Goal: Task Accomplishment & Management: Manage account settings

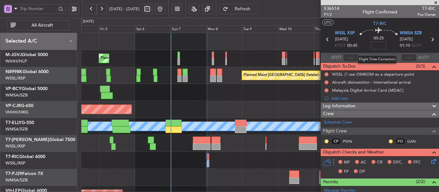
click at [375, 46] on input at bounding box center [378, 46] width 15 height 8
click at [367, 58] on section "ATOT ALDT" at bounding box center [379, 58] width 118 height 10
type input "+00:15"
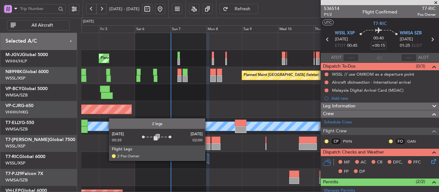
click at [208, 161] on div at bounding box center [207, 158] width 1 height 9
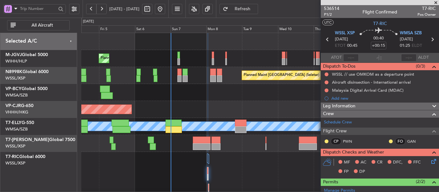
scroll to position [32, 0]
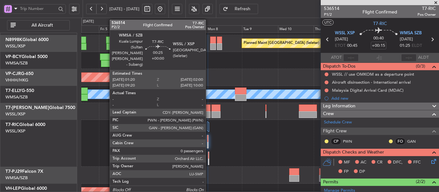
click at [208, 159] on div at bounding box center [208, 162] width 1 height 7
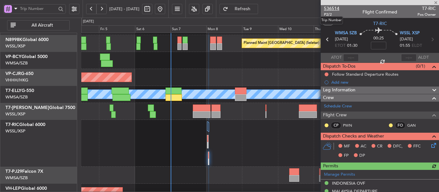
click at [329, 9] on span "536514" at bounding box center [331, 8] width 15 height 7
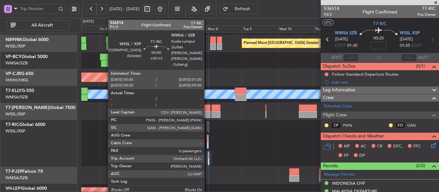
click at [207, 141] on div at bounding box center [207, 139] width 1 height 7
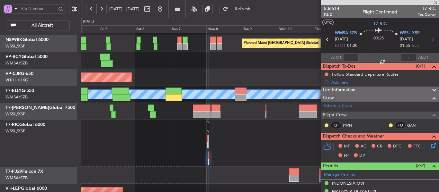
type input "+00:15"
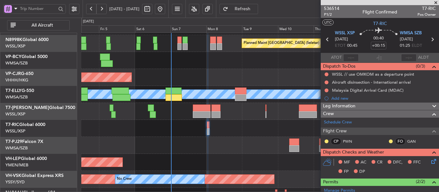
click at [256, 9] on span "Refresh" at bounding box center [242, 9] width 26 height 4
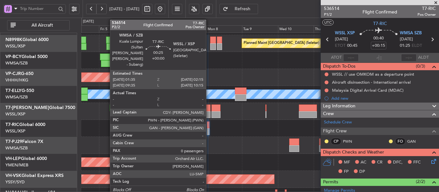
click at [209, 132] on div at bounding box center [208, 131] width 1 height 7
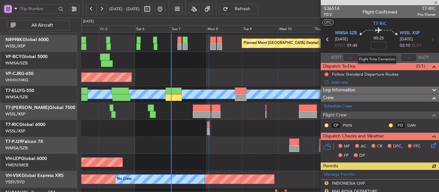
click at [379, 46] on input at bounding box center [378, 46] width 15 height 8
click at [366, 56] on div "Flight Time Correction" at bounding box center [376, 60] width 39 height 8
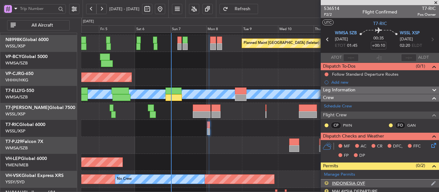
click at [326, 183] on button "R" at bounding box center [326, 183] width 4 height 4
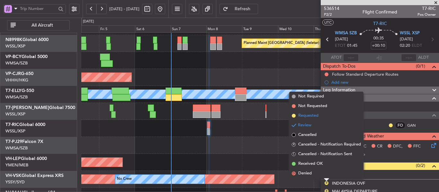
click at [294, 116] on span at bounding box center [294, 116] width 4 height 4
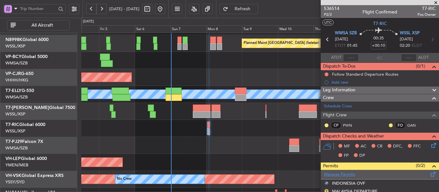
click at [336, 175] on link "Manage Permits" at bounding box center [339, 175] width 31 height 6
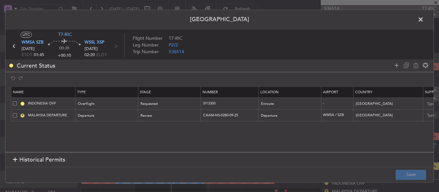
click at [424, 17] on span at bounding box center [424, 21] width 0 height 13
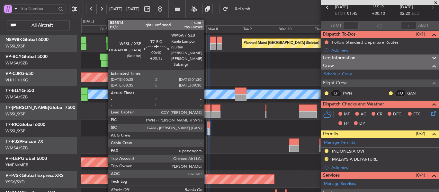
click at [207, 131] on div at bounding box center [208, 131] width 2 height 7
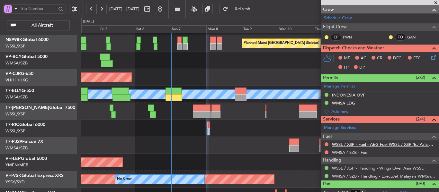
scroll to position [110, 0]
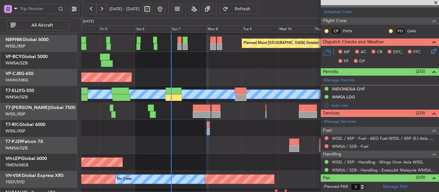
click at [323, 148] on div "WMSA / SZB - Fuel" at bounding box center [379, 147] width 118 height 8
click at [325, 146] on button at bounding box center [326, 147] width 4 height 4
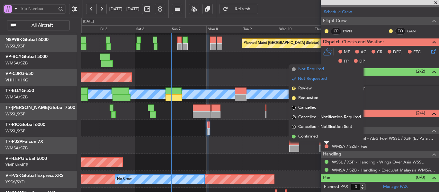
click at [293, 70] on span at bounding box center [294, 69] width 4 height 4
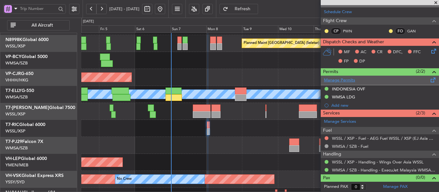
click at [341, 81] on link "Manage Permits" at bounding box center [339, 80] width 31 height 6
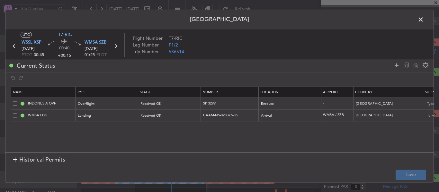
click at [115, 47] on icon at bounding box center [115, 46] width 8 height 8
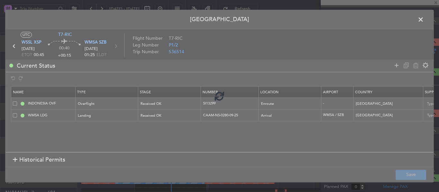
type input "+00:10"
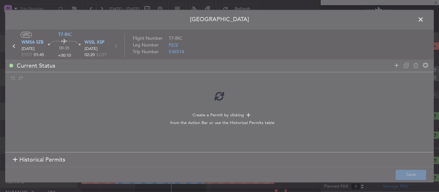
scroll to position [94, 0]
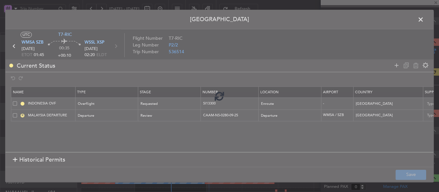
click at [164, 107] on div at bounding box center [219, 96] width 428 height 172
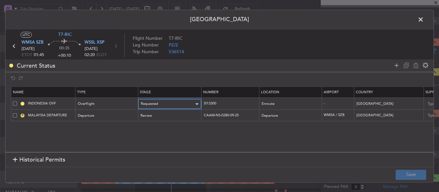
click at [161, 107] on div "Requested" at bounding box center [167, 105] width 53 height 10
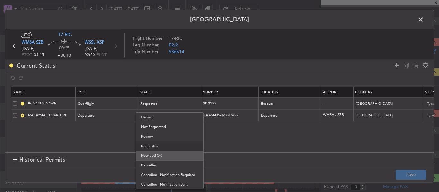
click at [159, 157] on span "Received OK" at bounding box center [169, 156] width 57 height 10
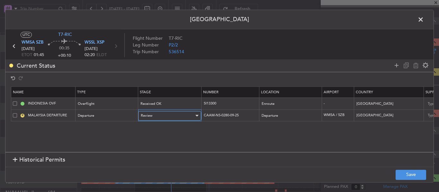
click at [162, 117] on div "Review" at bounding box center [167, 116] width 53 height 10
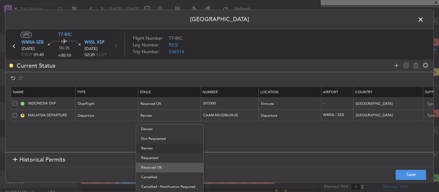
click at [157, 167] on span "Received OK" at bounding box center [169, 168] width 57 height 10
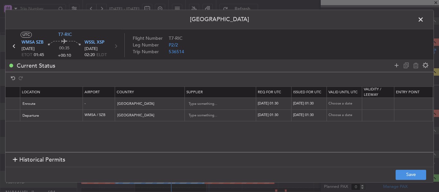
scroll to position [0, 244]
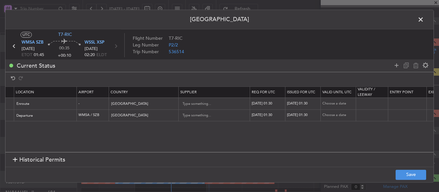
click at [273, 104] on div "08/09/2025 01:30" at bounding box center [267, 103] width 33 height 5
select select "9"
select select "2025"
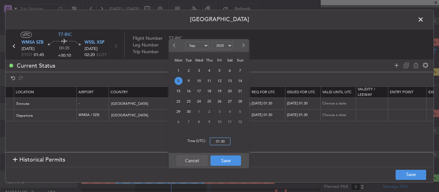
click at [225, 142] on input "01:30" at bounding box center [220, 142] width 21 height 8
type input "01:45"
click at [224, 162] on button "Save" at bounding box center [225, 161] width 31 height 10
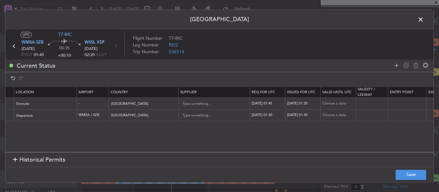
click at [306, 103] on div "08/09/2025 01:30" at bounding box center [303, 103] width 33 height 5
select select "9"
select select "2025"
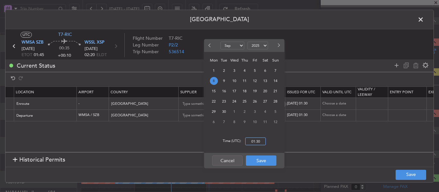
click at [259, 140] on input "01:30" at bounding box center [255, 142] width 21 height 8
type input "01:45"
click at [260, 164] on button "Save" at bounding box center [261, 161] width 31 height 10
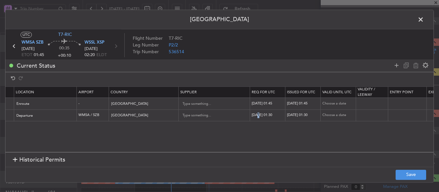
click at [258, 115] on div "08/09/2025 01:30" at bounding box center [267, 115] width 33 height 5
select select "9"
select select "2025"
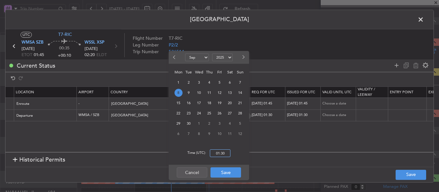
click at [222, 156] on input "01:30" at bounding box center [220, 154] width 21 height 8
type input "01:45"
click at [224, 177] on button "Save" at bounding box center [225, 173] width 31 height 10
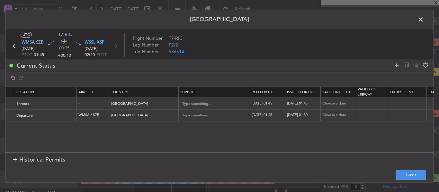
click at [301, 115] on div "08/09/2025 01:30" at bounding box center [303, 115] width 33 height 5
select select "9"
select select "2025"
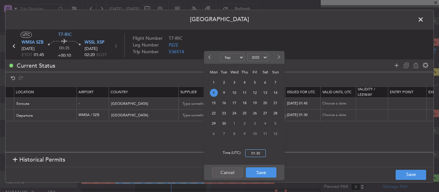
click at [257, 155] on input "01:30" at bounding box center [255, 154] width 21 height 8
type input "01:45"
click at [258, 173] on button "Save" at bounding box center [261, 173] width 31 height 10
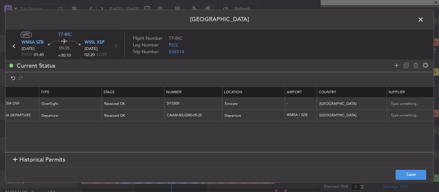
scroll to position [0, 0]
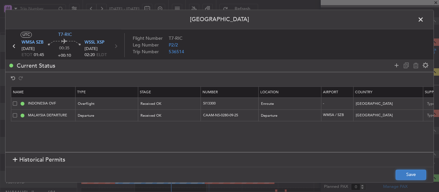
click at [403, 174] on button "Save" at bounding box center [410, 175] width 31 height 10
click at [424, 18] on span at bounding box center [424, 21] width 0 height 13
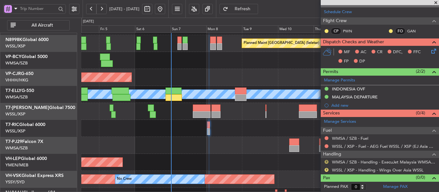
click at [327, 162] on button "R" at bounding box center [326, 162] width 4 height 4
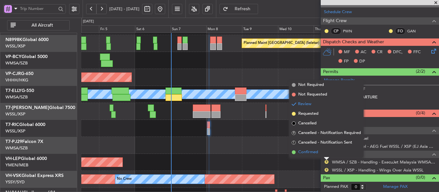
click at [297, 154] on li "Confirmed" at bounding box center [326, 153] width 74 height 10
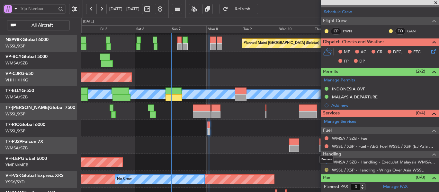
click at [325, 170] on button "R" at bounding box center [326, 170] width 4 height 4
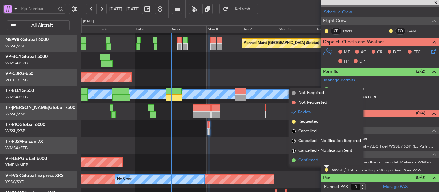
click at [294, 159] on span at bounding box center [294, 161] width 4 height 4
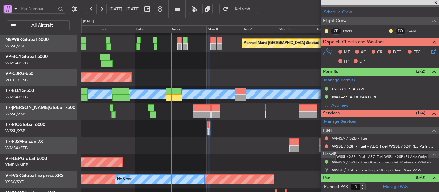
click at [344, 146] on link "WSSL / XSP - Fuel - AEG Fuel WSSL / XSP (EJ Asia Only)" at bounding box center [384, 146] width 104 height 5
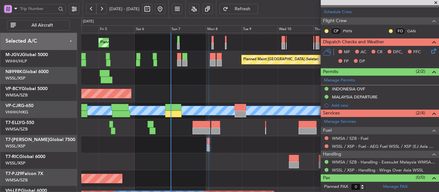
click at [183, 120] on div "Planned Maint Singapore (Seletar) Planned Maint Singapore (Seletar) Planned Mai…" at bounding box center [259, 127] width 357 height 221
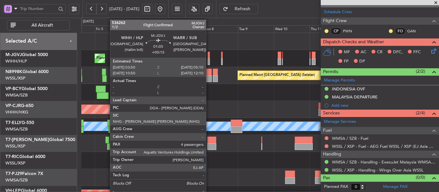
click at [209, 58] on div at bounding box center [208, 61] width 2 height 7
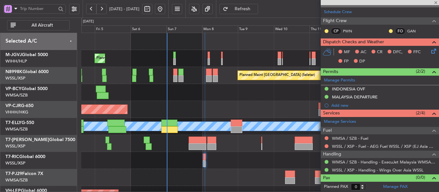
type input "+00:15"
type input "4"
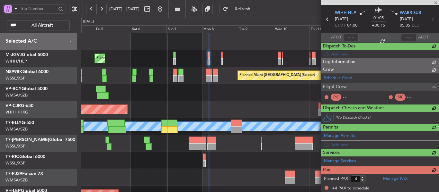
scroll to position [110, 0]
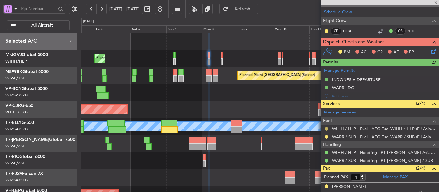
click at [327, 129] on button at bounding box center [326, 129] width 4 height 4
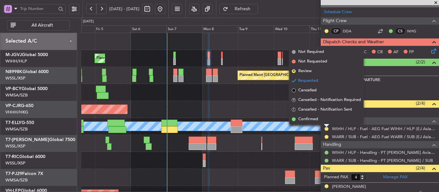
click at [295, 120] on li "Confirmed" at bounding box center [326, 120] width 74 height 10
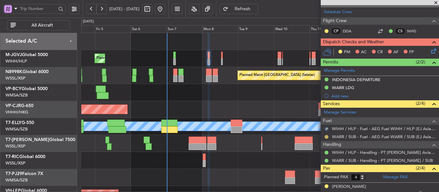
click at [326, 136] on button at bounding box center [326, 137] width 4 height 4
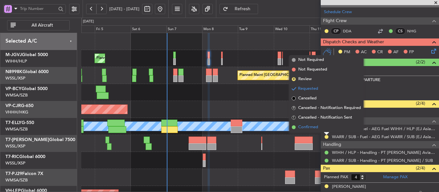
click at [294, 127] on span at bounding box center [294, 128] width 4 height 4
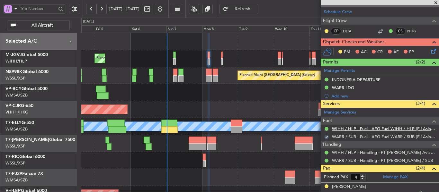
click at [336, 127] on link "WIHH / HLP - Fuel - AEG Fuel WIHH / HLP (EJ Asia Only)" at bounding box center [384, 128] width 104 height 5
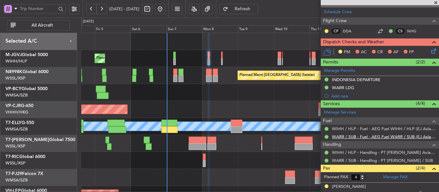
click at [338, 136] on link "WARR / SUB - Fuel - AEG Fuel WARR / SUB (EJ Asia Only)" at bounding box center [384, 136] width 104 height 5
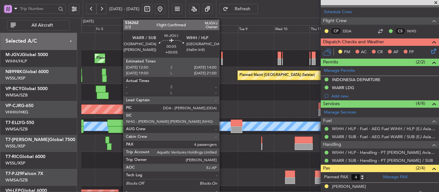
click at [222, 56] on div at bounding box center [222, 55] width 2 height 7
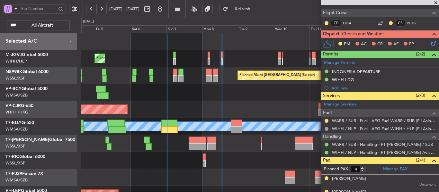
scroll to position [102, 0]
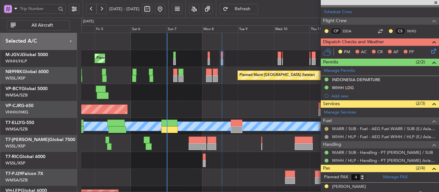
click at [326, 128] on button at bounding box center [326, 129] width 4 height 4
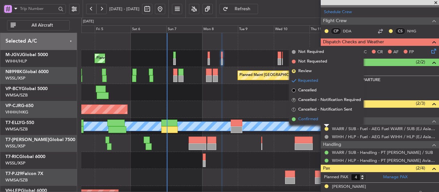
click at [293, 120] on span at bounding box center [294, 120] width 4 height 4
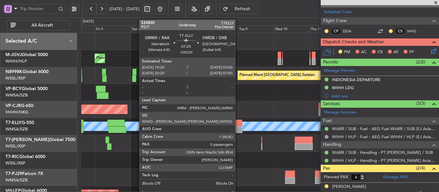
click at [238, 126] on div at bounding box center [237, 123] width 12 height 7
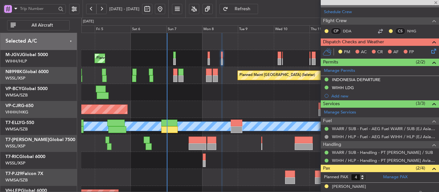
type input "+00:20"
type input "0"
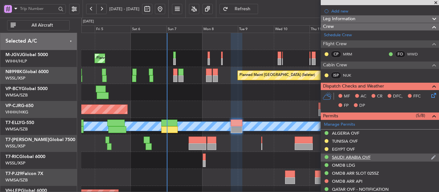
scroll to position [96, 0]
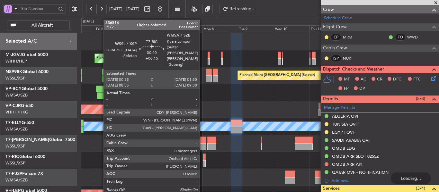
click at [203, 160] on div at bounding box center [204, 157] width 2 height 7
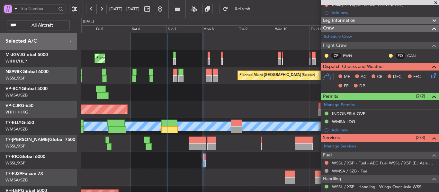
scroll to position [110, 0]
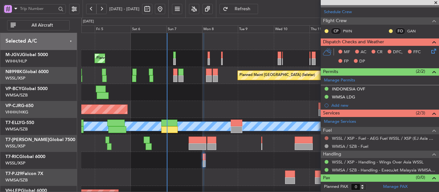
click at [327, 138] on button at bounding box center [326, 138] width 4 height 4
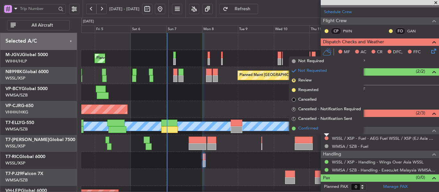
click at [294, 129] on span at bounding box center [294, 129] width 4 height 4
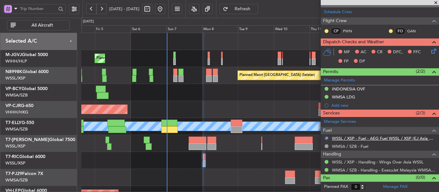
click at [343, 138] on link "WSSL / XSP - Fuel - AEG Fuel WSSL / XSP (EJ Asia Only)" at bounding box center [384, 138] width 104 height 5
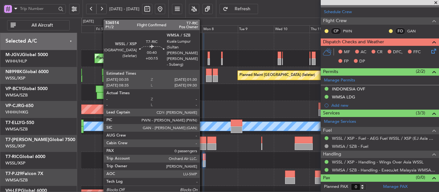
click at [203, 160] on div at bounding box center [204, 157] width 2 height 7
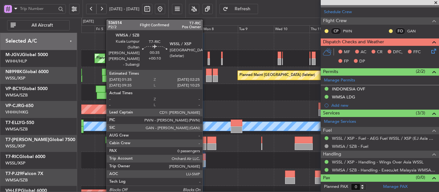
click at [205, 162] on div at bounding box center [204, 164] width 1 height 7
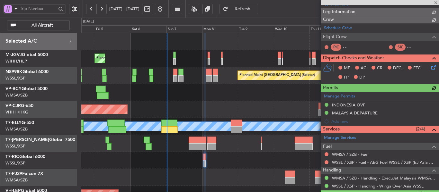
scroll to position [94, 0]
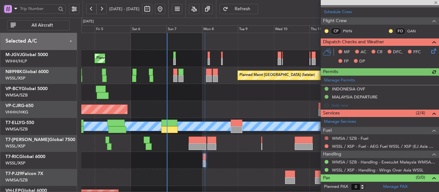
click at [326, 139] on button at bounding box center [326, 138] width 4 height 4
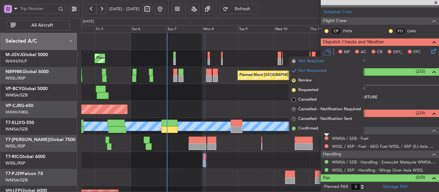
click at [293, 60] on span at bounding box center [294, 61] width 4 height 4
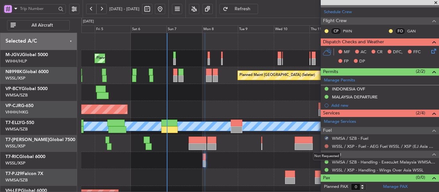
click at [325, 147] on button at bounding box center [326, 147] width 4 height 4
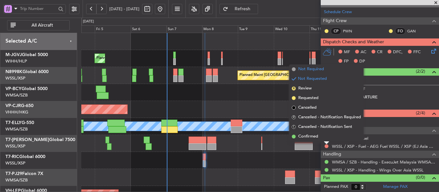
click at [292, 70] on span at bounding box center [294, 69] width 4 height 4
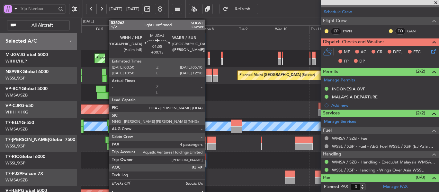
click at [208, 59] on div at bounding box center [208, 61] width 2 height 7
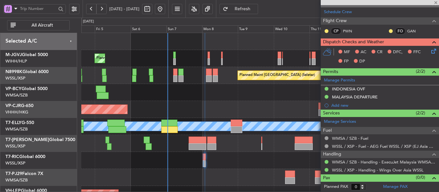
type input "+00:15"
type input "4"
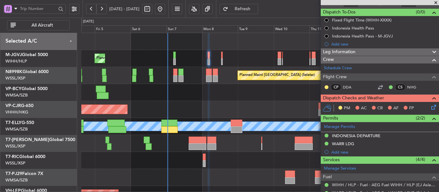
scroll to position [157, 0]
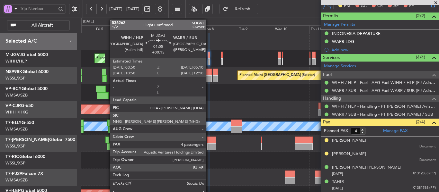
click at [209, 60] on div at bounding box center [208, 61] width 2 height 7
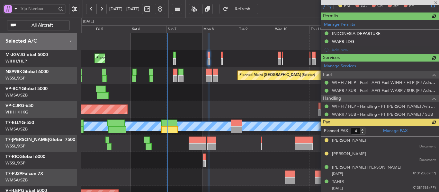
scroll to position [0, 0]
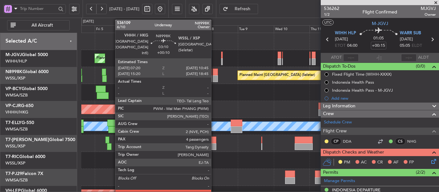
click at [214, 75] on div at bounding box center [215, 72] width 5 height 7
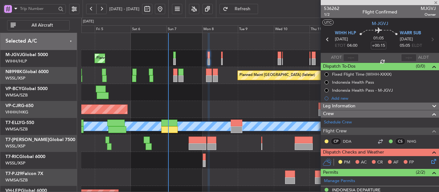
click at [222, 56] on div at bounding box center [222, 55] width 2 height 7
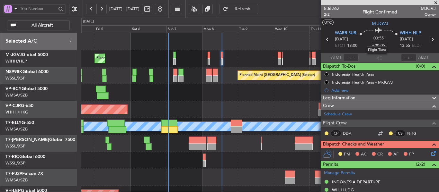
click at [378, 47] on div "Flight Time" at bounding box center [376, 50] width 21 height 8
click at [381, 48] on div "Flight Time" at bounding box center [376, 50] width 21 height 8
click at [377, 44] on input "+00:05" at bounding box center [378, 46] width 15 height 8
click at [366, 47] on div "00:55 0" at bounding box center [378, 40] width 42 height 24
type input "+00:00"
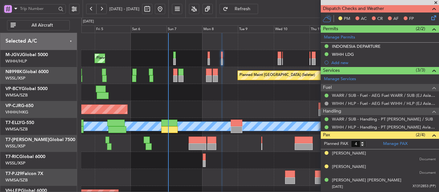
scroll to position [160, 0]
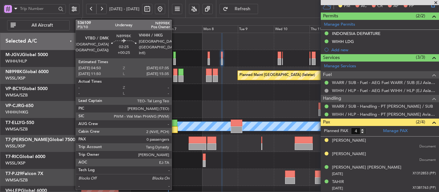
click at [174, 77] on div at bounding box center [175, 78] width 4 height 7
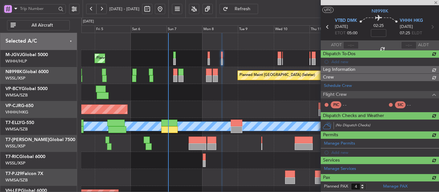
type input "+00:25"
type input "0"
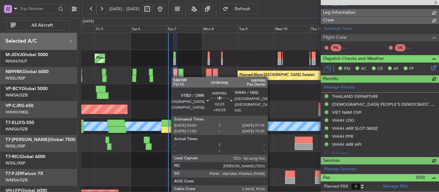
type input "Hafiz Sapuwan (HHAFI)"
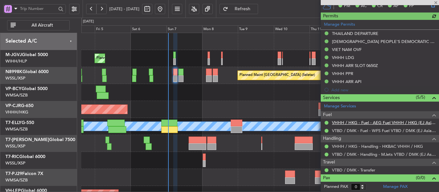
scroll to position [202, 0]
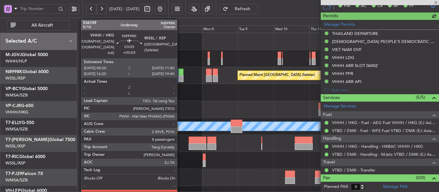
click at [180, 76] on div at bounding box center [180, 78] width 5 height 7
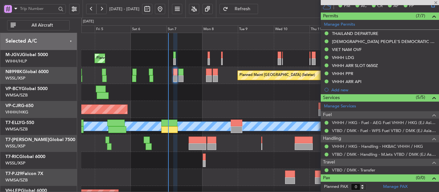
type input "+00:05"
type input "8"
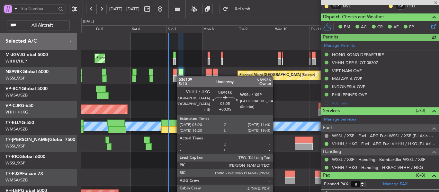
scroll to position [170, 0]
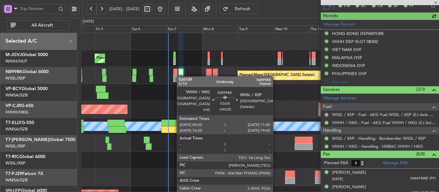
type input "Hafiz Sapuwan (HHAFI)"
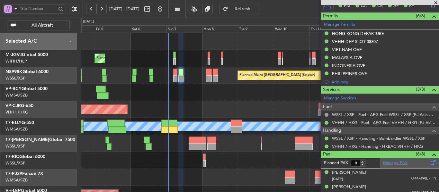
click at [387, 164] on link "Manage PAX" at bounding box center [395, 163] width 24 height 6
click at [252, 11] on button "Refresh" at bounding box center [238, 9] width 39 height 10
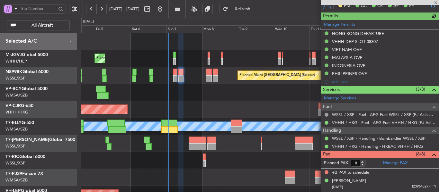
type input "Hafiz Sapuwan (HHAFI)"
click at [362, 166] on input "8" at bounding box center [358, 163] width 15 height 7
click at [363, 166] on input "8" at bounding box center [358, 163] width 15 height 7
click at [362, 165] on input "7" at bounding box center [358, 163] width 15 height 7
type input "6"
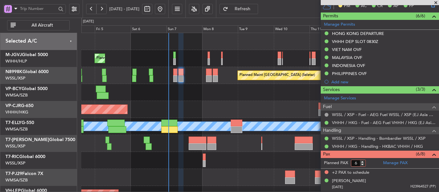
click at [362, 165] on input "6" at bounding box center [358, 163] width 15 height 7
click at [370, 163] on form "Planned PAX" at bounding box center [349, 163] width 59 height 10
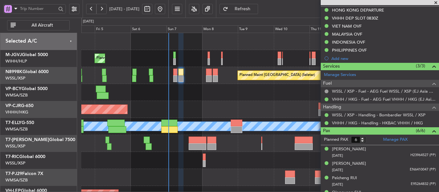
scroll to position [233, 0]
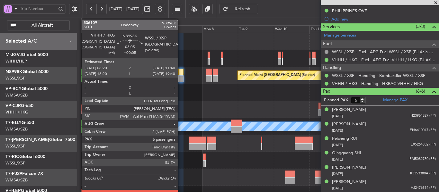
click at [180, 75] on div at bounding box center [180, 72] width 5 height 7
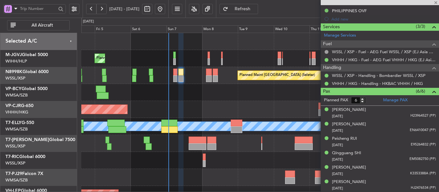
type input "Hafiz Sapuwan (HHAFI)"
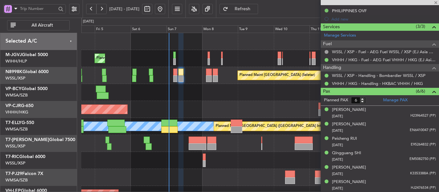
type input "Hafiz Sapuwan (HHAFI)"
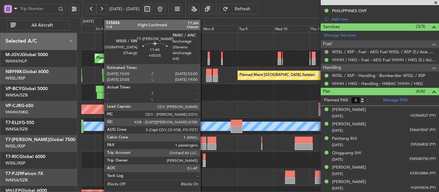
click at [203, 148] on div at bounding box center [198, 147] width 18 height 7
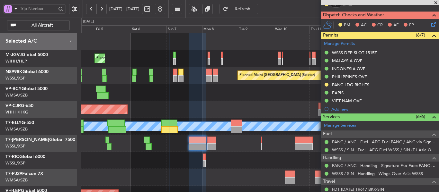
scroll to position [161, 0]
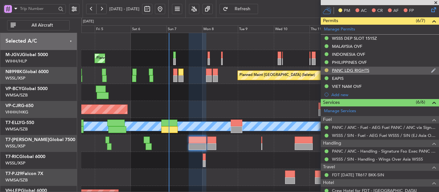
click at [328, 71] on button at bounding box center [326, 70] width 4 height 4
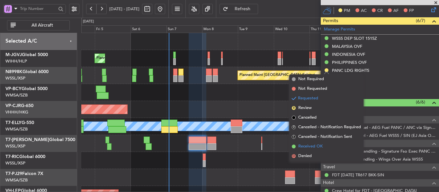
click at [294, 147] on span at bounding box center [294, 147] width 4 height 4
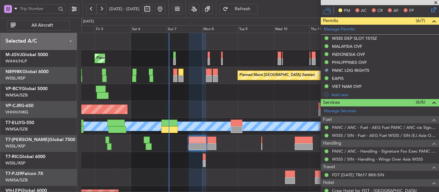
scroll to position [32, 0]
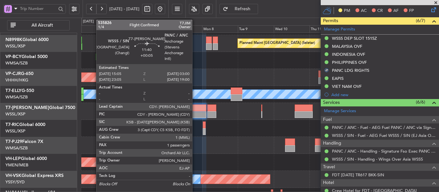
click at [195, 113] on div at bounding box center [198, 114] width 18 height 7
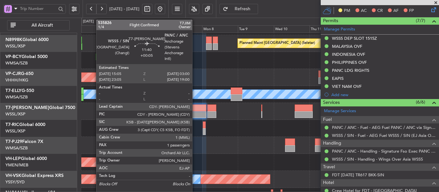
click at [195, 113] on div at bounding box center [198, 114] width 18 height 7
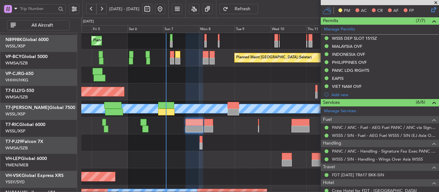
scroll to position [5, 0]
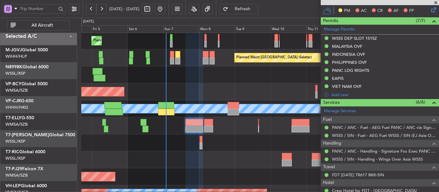
click at [198, 83] on div at bounding box center [259, 74] width 357 height 17
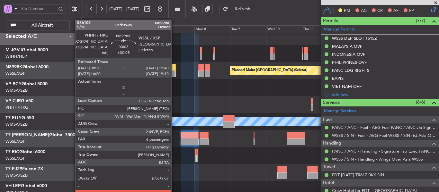
click at [174, 69] on div at bounding box center [173, 67] width 5 height 7
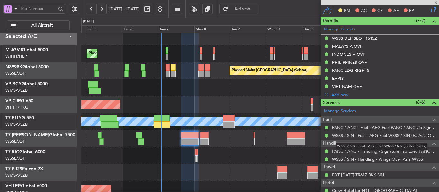
type input "6"
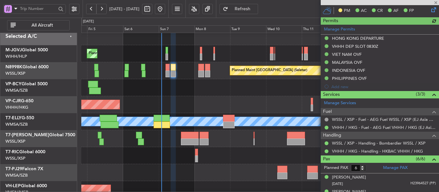
type input "Hafiz Sapuwan (HHAFI)"
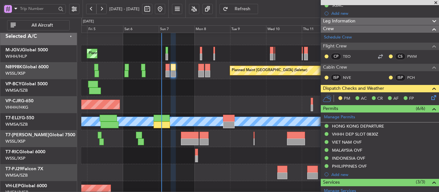
scroll to position [69, 0]
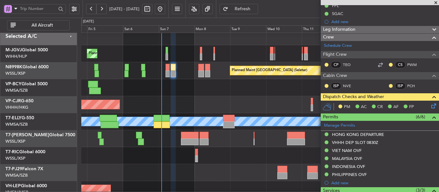
click at [430, 106] on icon at bounding box center [432, 104] width 5 height 5
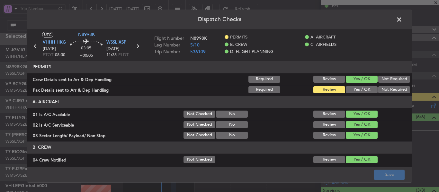
click at [358, 88] on button "Yes / OK" at bounding box center [362, 89] width 32 height 7
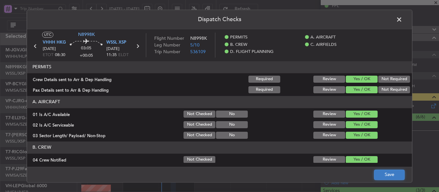
click at [384, 179] on button "Save" at bounding box center [389, 175] width 31 height 10
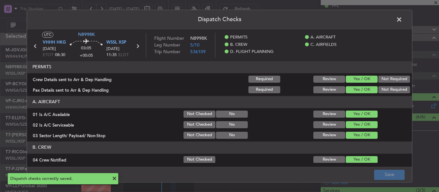
click at [402, 17] on span at bounding box center [402, 21] width 0 height 13
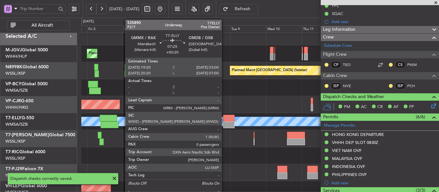
click at [224, 124] on div at bounding box center [229, 125] width 12 height 7
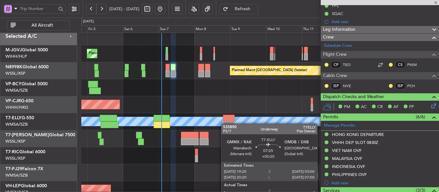
type input "+00:20"
type input "0"
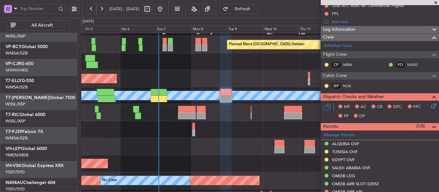
click at [210, 121] on div at bounding box center [259, 129] width 357 height 17
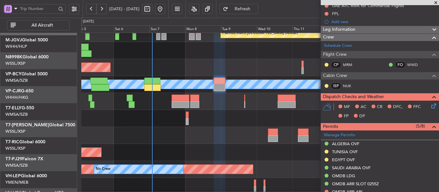
click at [218, 127] on div at bounding box center [259, 118] width 357 height 17
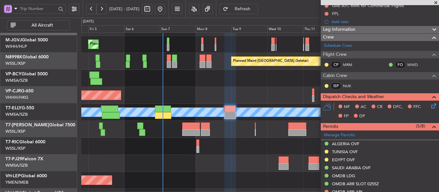
scroll to position [14, 0]
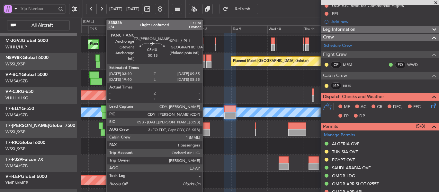
click at [205, 130] on div at bounding box center [205, 132] width 9 height 7
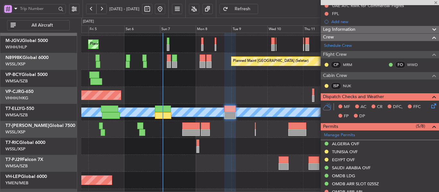
type input "-00:15"
type input "1"
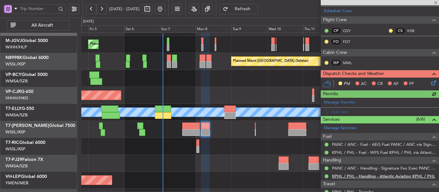
scroll to position [147, 0]
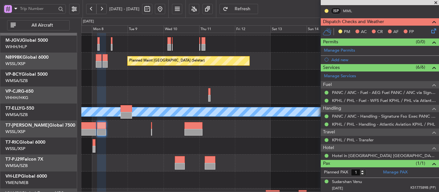
click at [153, 148] on div at bounding box center [259, 146] width 357 height 17
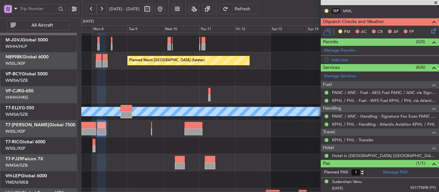
scroll to position [0, 0]
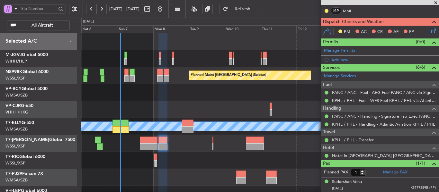
click at [212, 153] on div "Planned Maint [GEOGRAPHIC_DATA] (Seletar) Planned Maint [GEOGRAPHIC_DATA] (Sele…" at bounding box center [259, 143] width 357 height 221
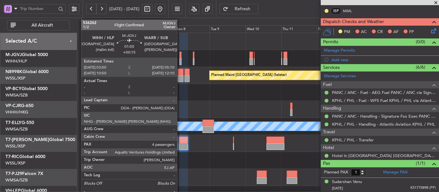
click at [180, 58] on div at bounding box center [180, 55] width 2 height 7
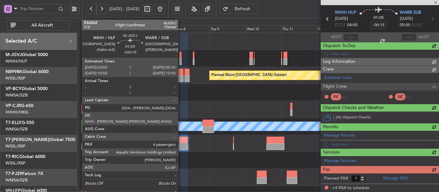
type input "+00:15"
type input "4"
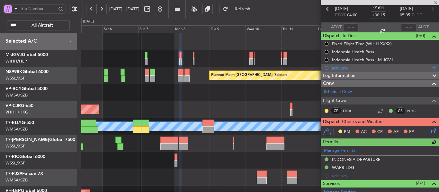
scroll to position [28, 0]
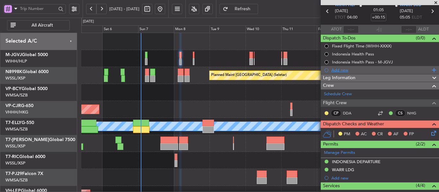
click at [341, 70] on div "Add new" at bounding box center [380, 69] width 99 height 5
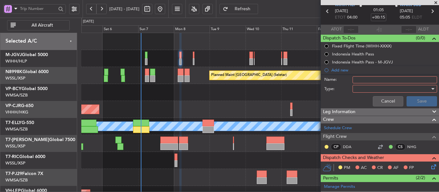
click at [356, 78] on input "Name:" at bounding box center [394, 79] width 84 height 7
type input "FPL"
click at [371, 88] on div at bounding box center [392, 89] width 75 height 10
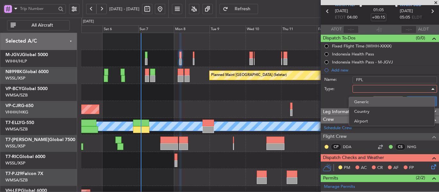
click at [373, 98] on span "Generic" at bounding box center [391, 102] width 75 height 10
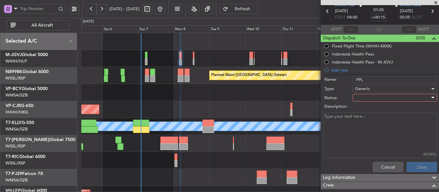
click at [360, 98] on div at bounding box center [392, 98] width 75 height 10
click at [365, 108] on span "Not Started" at bounding box center [391, 111] width 75 height 10
click at [355, 122] on textarea "Description:" at bounding box center [380, 136] width 114 height 46
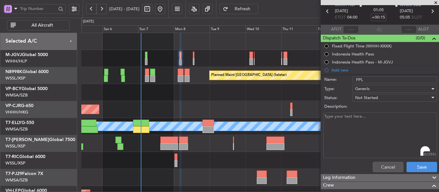
paste textarea "FL 390 Fuel 18 000lbs"
type textarea "FL 390 Fuel 18 000lbs"
click at [416, 167] on button "Save" at bounding box center [421, 167] width 31 height 10
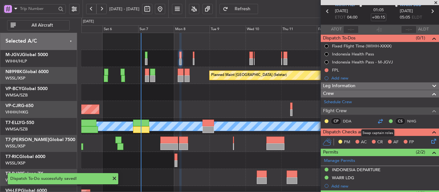
click at [378, 122] on div at bounding box center [380, 122] width 8 height 8
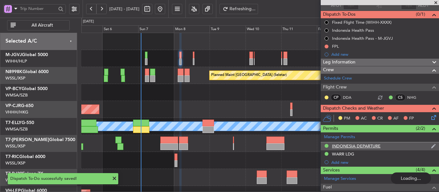
scroll to position [165, 0]
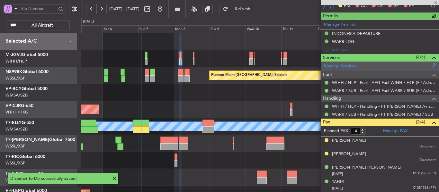
click at [341, 68] on link "Manage Services" at bounding box center [340, 66] width 32 height 6
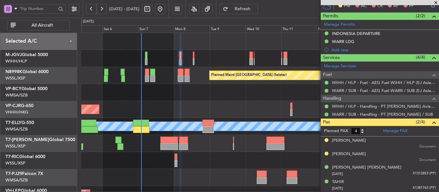
click at [255, 10] on span "Refresh" at bounding box center [242, 9] width 26 height 4
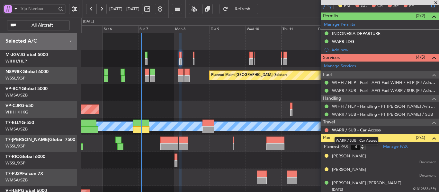
click at [361, 132] on link "WARR / SUB - Car Access" at bounding box center [356, 129] width 49 height 5
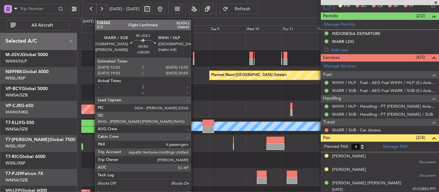
click at [194, 57] on div at bounding box center [194, 55] width 2 height 7
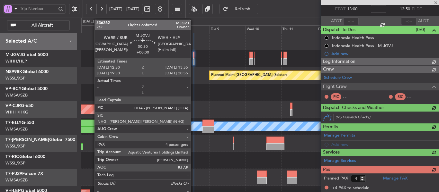
scroll to position [149, 0]
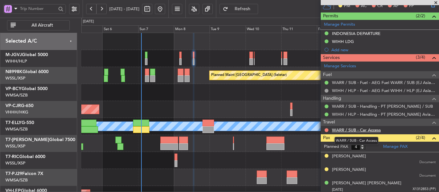
click at [348, 132] on link "WARR / SUB - Car Access" at bounding box center [356, 129] width 49 height 5
click at [247, 10] on button "Refresh" at bounding box center [238, 9] width 39 height 10
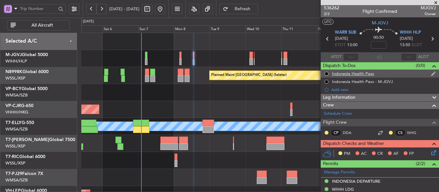
scroll to position [0, 0]
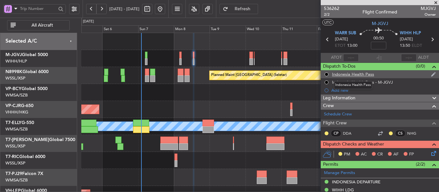
click at [339, 90] on mat-tooltip-component "Indonesia Health Pass" at bounding box center [352, 85] width 47 height 17
click at [331, 92] on mat-tooltip-component "Indonesia Health Pass" at bounding box center [352, 85] width 47 height 17
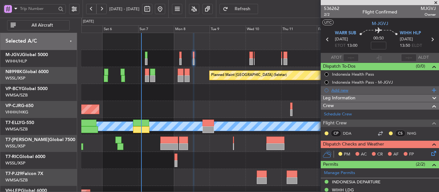
click at [343, 92] on div "Add new" at bounding box center [380, 90] width 99 height 5
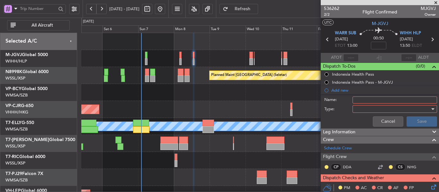
click at [354, 98] on input "Name:" at bounding box center [394, 100] width 84 height 7
type input "FPL"
click at [365, 111] on div at bounding box center [392, 109] width 75 height 10
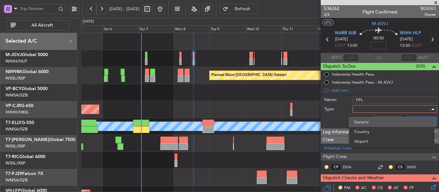
click at [369, 118] on span "Generic" at bounding box center [391, 123] width 75 height 10
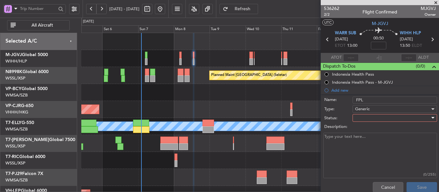
click at [361, 119] on div at bounding box center [392, 118] width 75 height 10
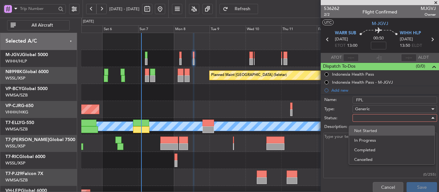
click at [363, 131] on span "Not Started" at bounding box center [391, 131] width 75 height 10
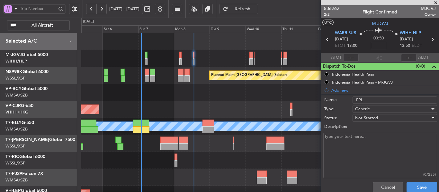
click at [339, 154] on textarea "Description:" at bounding box center [380, 156] width 114 height 46
paste textarea "FL 380 Fuel 13 000lbs"
type textarea "FL 380 Fuel 13 000lbs"
click at [416, 187] on button "Save" at bounding box center [421, 187] width 31 height 10
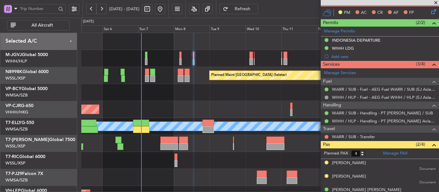
scroll to position [161, 0]
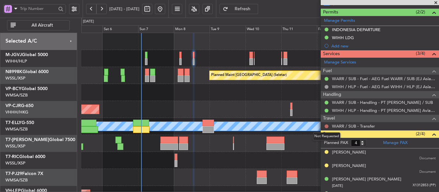
click at [326, 126] on button at bounding box center [326, 127] width 4 height 4
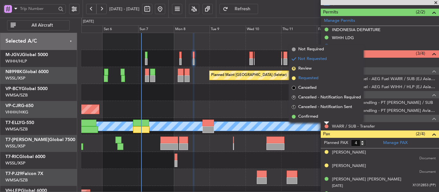
click at [295, 76] on li "Requested" at bounding box center [326, 79] width 74 height 10
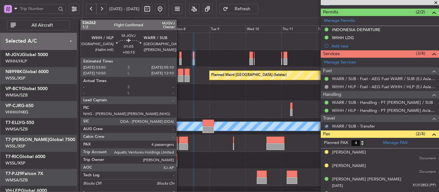
click at [179, 60] on div at bounding box center [180, 61] width 2 height 7
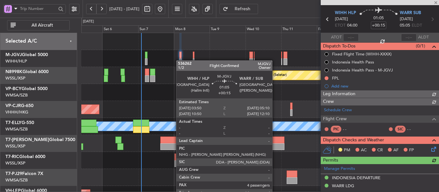
scroll to position [169, 0]
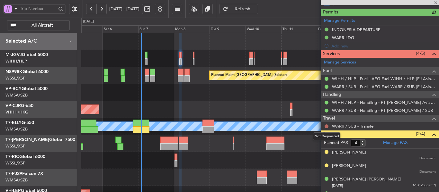
click at [326, 126] on button at bounding box center [326, 127] width 4 height 4
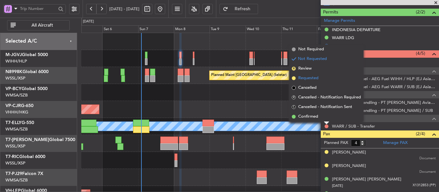
click at [294, 79] on span at bounding box center [294, 78] width 4 height 4
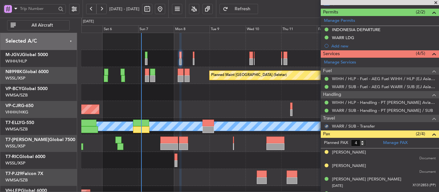
click at [244, 111] on div "Planned Maint [GEOGRAPHIC_DATA] ([GEOGRAPHIC_DATA] Intl)" at bounding box center [259, 109] width 357 height 17
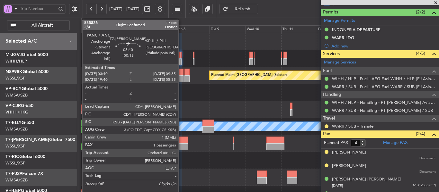
click at [181, 145] on div at bounding box center [183, 147] width 9 height 7
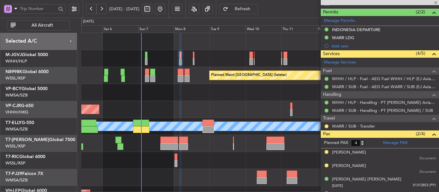
type input "-00:15"
type input "1"
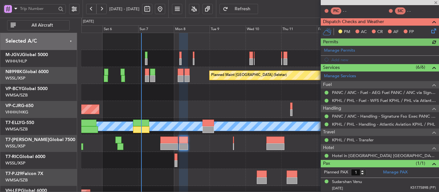
scroll to position [147, 0]
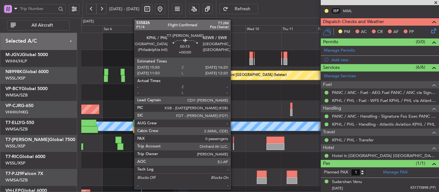
click at [233, 144] on div at bounding box center [233, 147] width 1 height 7
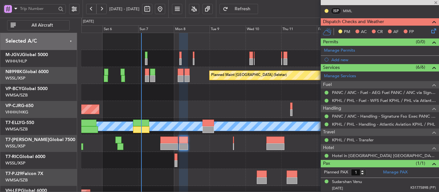
type input "0"
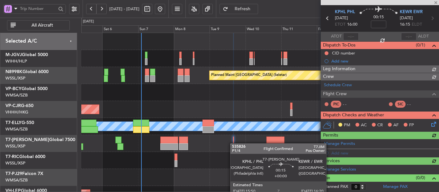
scroll to position [101, 0]
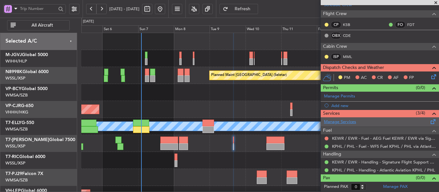
click at [339, 125] on link "Manage Services" at bounding box center [340, 122] width 32 height 6
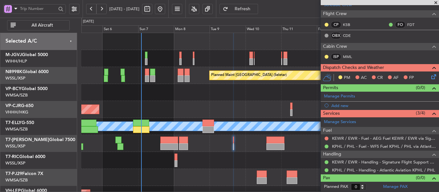
click at [256, 10] on span "Refresh" at bounding box center [242, 9] width 26 height 4
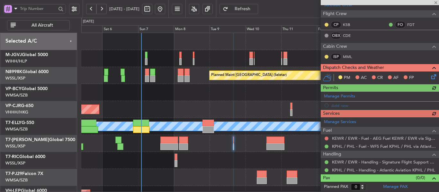
scroll to position [117, 0]
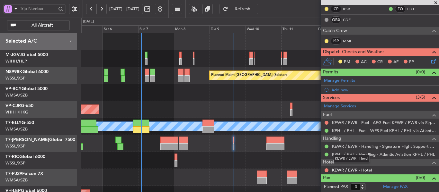
click at [350, 171] on link "KEWR / EWR - Hotel" at bounding box center [352, 170] width 40 height 5
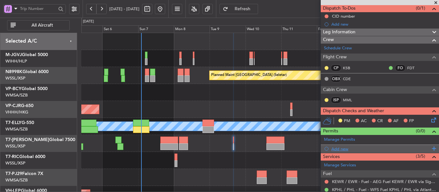
scroll to position [21, 0]
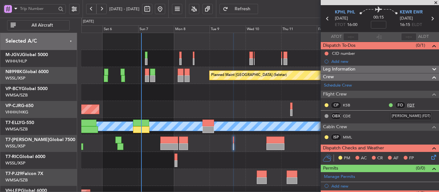
click at [407, 104] on link "FDT" at bounding box center [414, 105] width 14 height 6
click at [256, 7] on span "Refresh" at bounding box center [242, 9] width 26 height 4
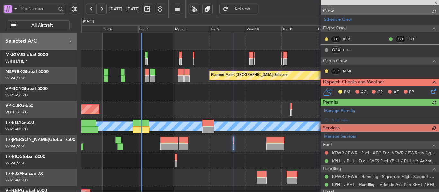
scroll to position [117, 0]
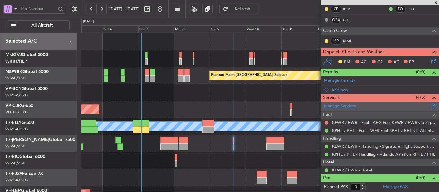
click at [343, 106] on link "Manage Services" at bounding box center [340, 106] width 32 height 6
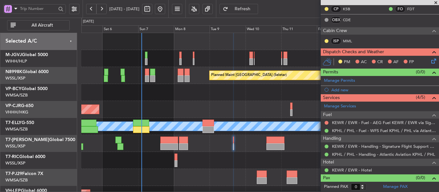
click at [250, 7] on span "Refresh" at bounding box center [242, 9] width 26 height 4
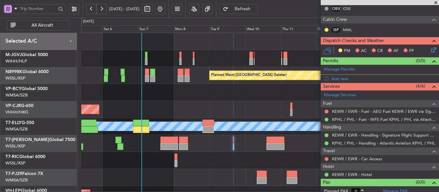
scroll to position [133, 0]
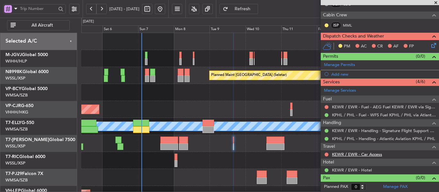
click at [377, 155] on link "KEWR / EWR - Car Access" at bounding box center [357, 154] width 50 height 5
click at [251, 8] on span "Refresh" at bounding box center [242, 9] width 26 height 4
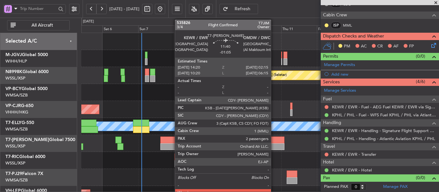
click at [274, 145] on div at bounding box center [275, 147] width 18 height 7
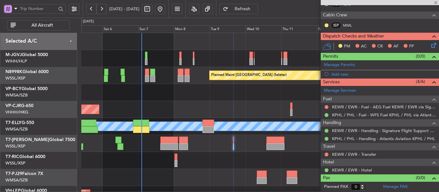
type input "-01:05"
type input "2"
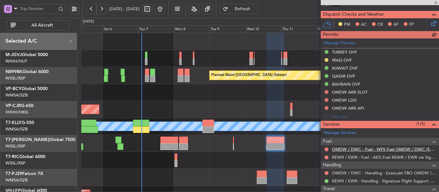
scroll to position [205, 0]
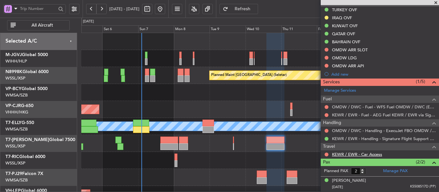
click at [364, 156] on link "KEWR / EWR - Car Access" at bounding box center [357, 154] width 50 height 5
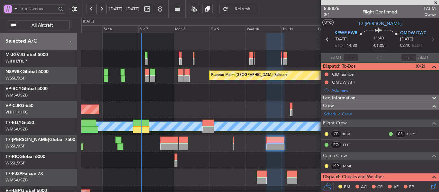
scroll to position [205, 0]
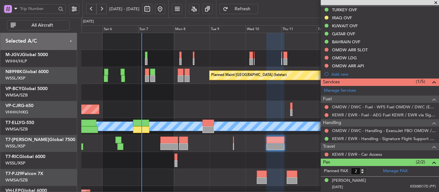
click at [256, 9] on span "Refresh" at bounding box center [242, 9] width 26 height 4
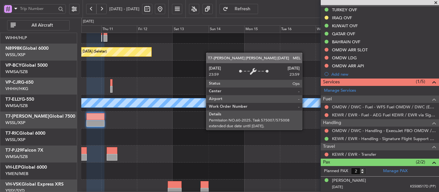
click at [81, 106] on div "Planned Maint [GEOGRAPHIC_DATA] (Seletar) Planned Maint [GEOGRAPHIC_DATA] ([GEO…" at bounding box center [219, 105] width 439 height 175
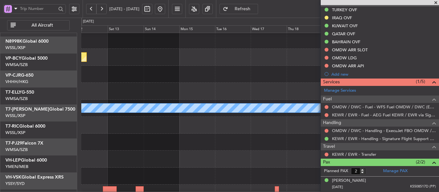
scroll to position [3, 0]
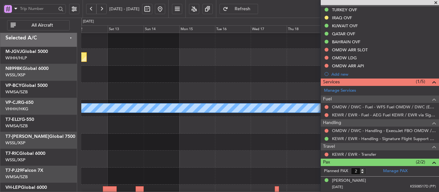
click at [293, 134] on div at bounding box center [259, 125] width 357 height 17
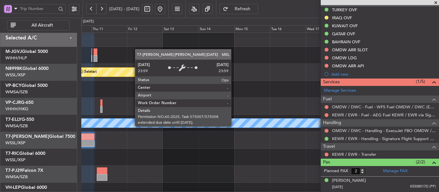
scroll to position [0, 0]
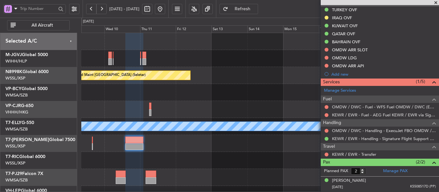
click at [260, 140] on div "Planned Maint [GEOGRAPHIC_DATA] (Seletar) Planned Maint [GEOGRAPHIC_DATA] ([GEO…" at bounding box center [259, 143] width 357 height 221
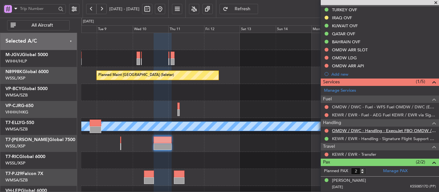
click at [351, 130] on link "OMDW / DWC - Handling - ExecuJet FBO OMDW / DWC" at bounding box center [384, 130] width 104 height 5
click at [254, 8] on span "Refresh" at bounding box center [242, 9] width 26 height 4
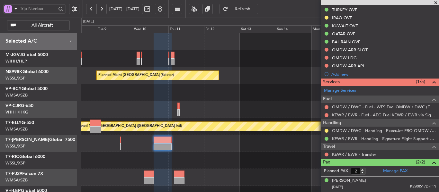
click at [325, 50] on button at bounding box center [326, 50] width 4 height 4
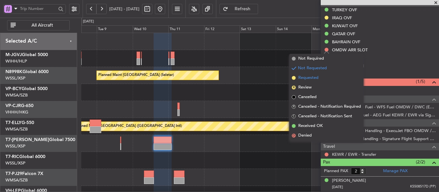
click at [294, 77] on span at bounding box center [294, 78] width 4 height 4
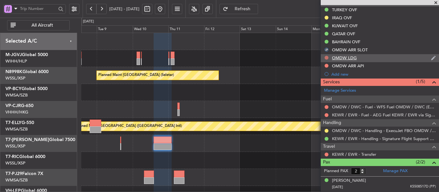
click at [327, 59] on mat-tooltip-component "Not Requested" at bounding box center [326, 67] width 36 height 17
click at [327, 57] on button at bounding box center [326, 58] width 4 height 4
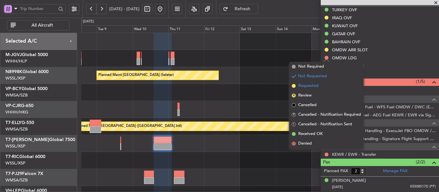
click at [295, 85] on span at bounding box center [294, 86] width 4 height 4
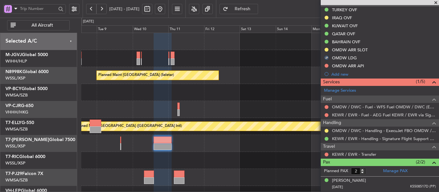
click at [233, 103] on div at bounding box center [259, 109] width 357 height 17
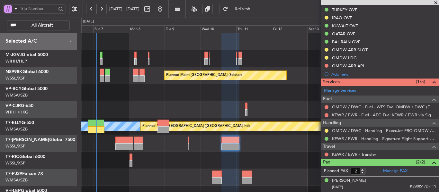
click at [257, 184] on div "Planned Maint [GEOGRAPHIC_DATA] (Seletar) Planned Maint [GEOGRAPHIC_DATA] (Sele…" at bounding box center [259, 143] width 357 height 221
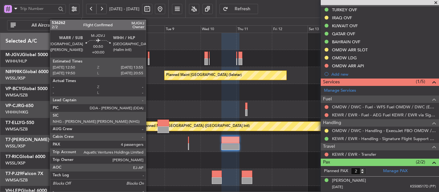
click at [149, 58] on div at bounding box center [149, 61] width 2 height 7
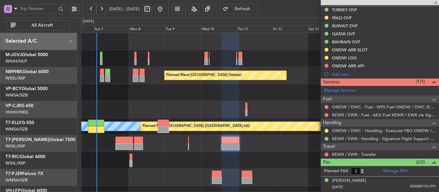
type input "4"
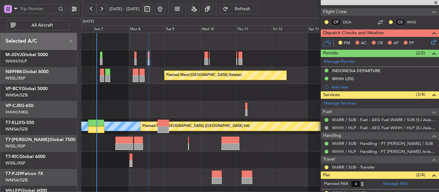
scroll to position [128, 0]
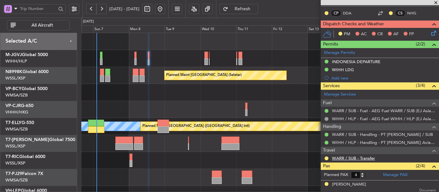
click at [361, 157] on link "WARR / SUB - Transfer" at bounding box center [353, 158] width 43 height 5
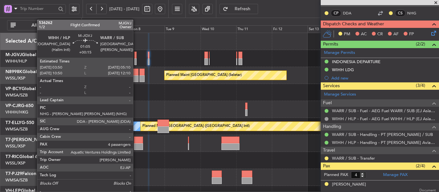
click at [136, 61] on div at bounding box center [135, 61] width 2 height 7
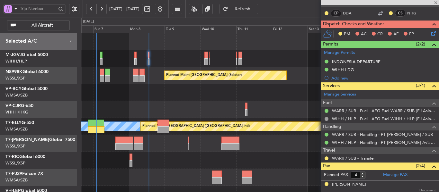
type input "+00:15"
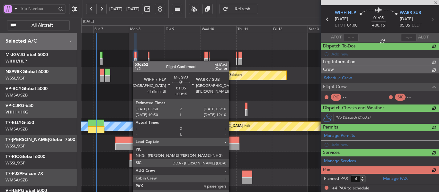
scroll to position [136, 0]
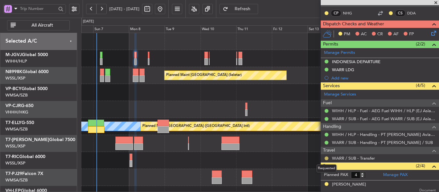
click at [326, 159] on button at bounding box center [326, 159] width 4 height 4
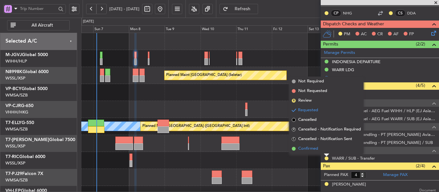
click at [294, 150] on span at bounding box center [294, 149] width 4 height 4
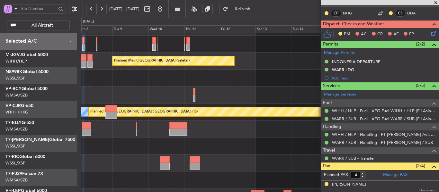
click at [213, 151] on div at bounding box center [259, 146] width 357 height 17
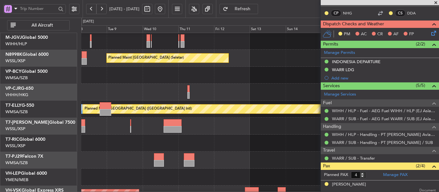
click at [131, 128] on div at bounding box center [259, 126] width 357 height 17
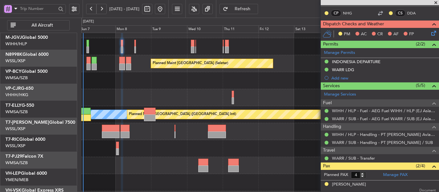
scroll to position [12, 0]
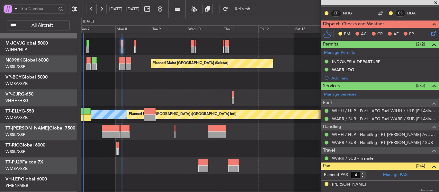
click at [165, 136] on div at bounding box center [259, 131] width 357 height 17
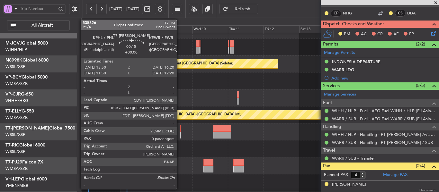
click at [180, 131] on div at bounding box center [180, 128] width 1 height 7
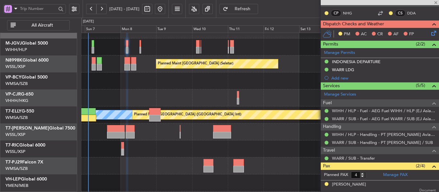
type input "0"
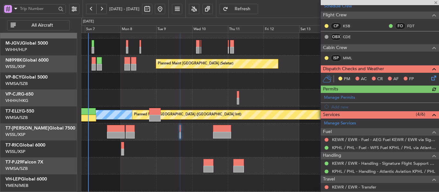
scroll to position [112, 0]
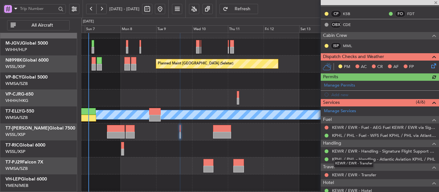
click at [373, 174] on link "KEWR / EWR - Transfer" at bounding box center [354, 174] width 44 height 5
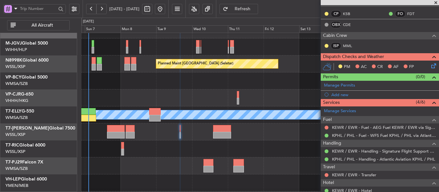
scroll to position [0, 0]
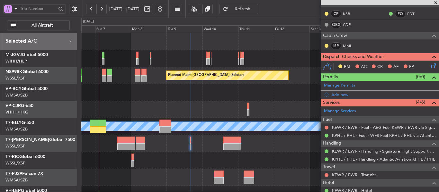
click at [186, 112] on div "Planned Maint [GEOGRAPHIC_DATA] (Seletar) Planned Maint [GEOGRAPHIC_DATA] (Sele…" at bounding box center [259, 143] width 357 height 221
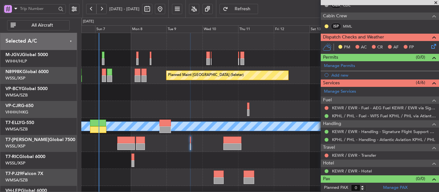
scroll to position [133, 0]
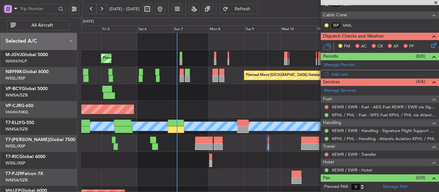
click at [223, 118] on div "Planned Maint [GEOGRAPHIC_DATA] (Seletar) Planned Maint [GEOGRAPHIC_DATA] (Sele…" at bounding box center [259, 143] width 357 height 221
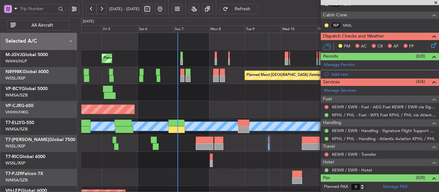
click at [236, 101] on div "Planned Maint [GEOGRAPHIC_DATA] ([GEOGRAPHIC_DATA] Intl)" at bounding box center [259, 109] width 357 height 17
click at [436, 3] on span at bounding box center [435, 3] width 6 height 6
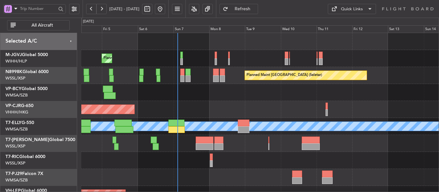
scroll to position [0, 0]
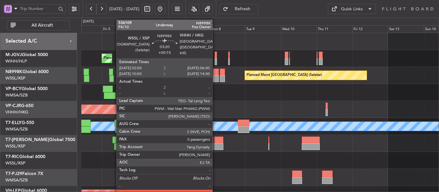
click at [215, 76] on div at bounding box center [215, 78] width 5 height 7
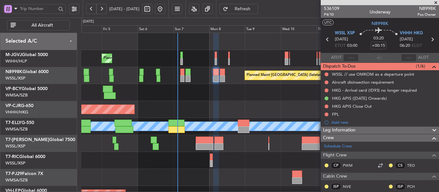
click at [436, 2] on span at bounding box center [435, 3] width 6 height 6
